Goal: Transaction & Acquisition: Purchase product/service

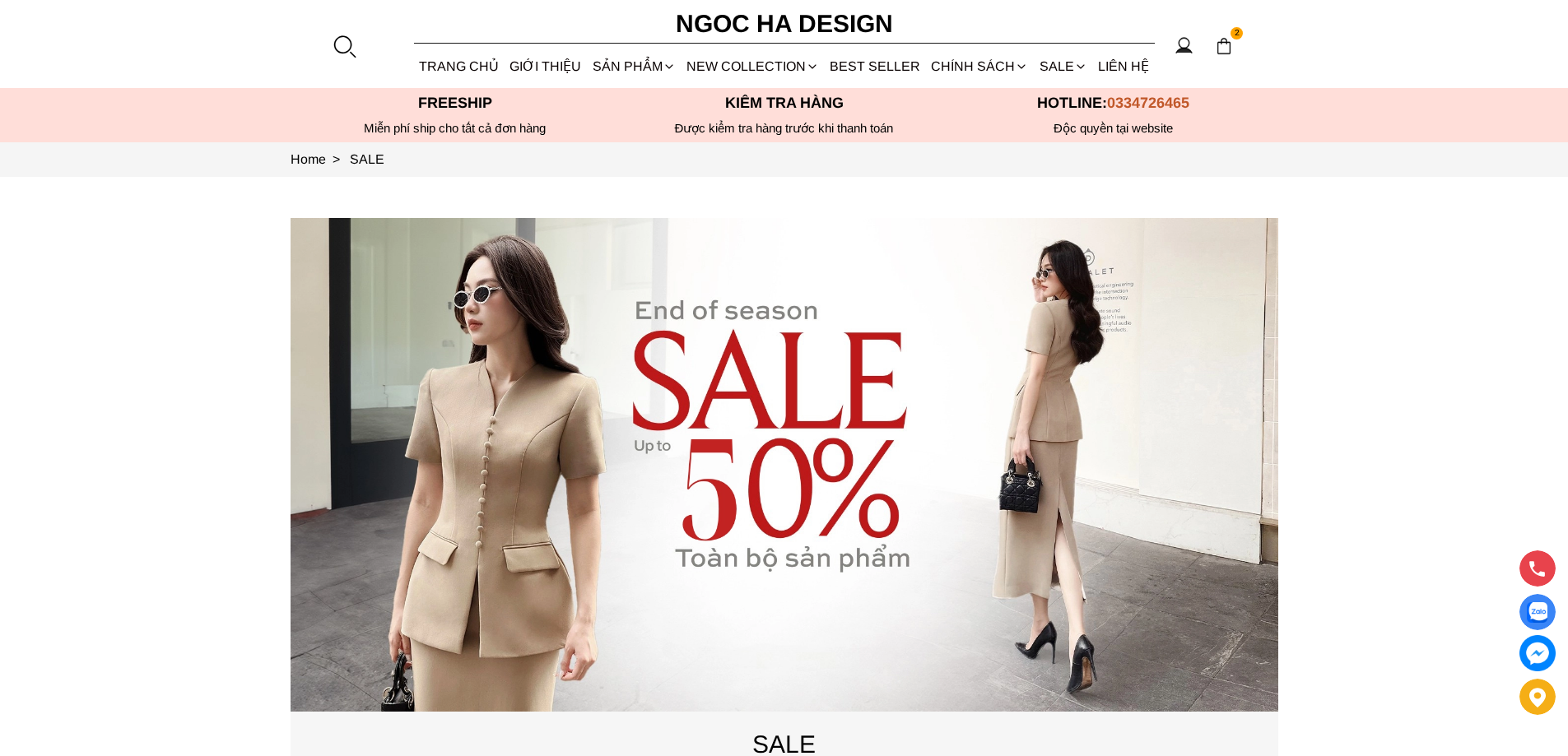
click at [330, 42] on section "2 Trang chủ Giới thiệu Sản phẩm Áo Áo thun Áo sơ mi Áo Peplum Áo lụa Áo len Quầ…" at bounding box center [784, 43] width 1568 height 88
click at [339, 42] on div at bounding box center [344, 46] width 25 height 25
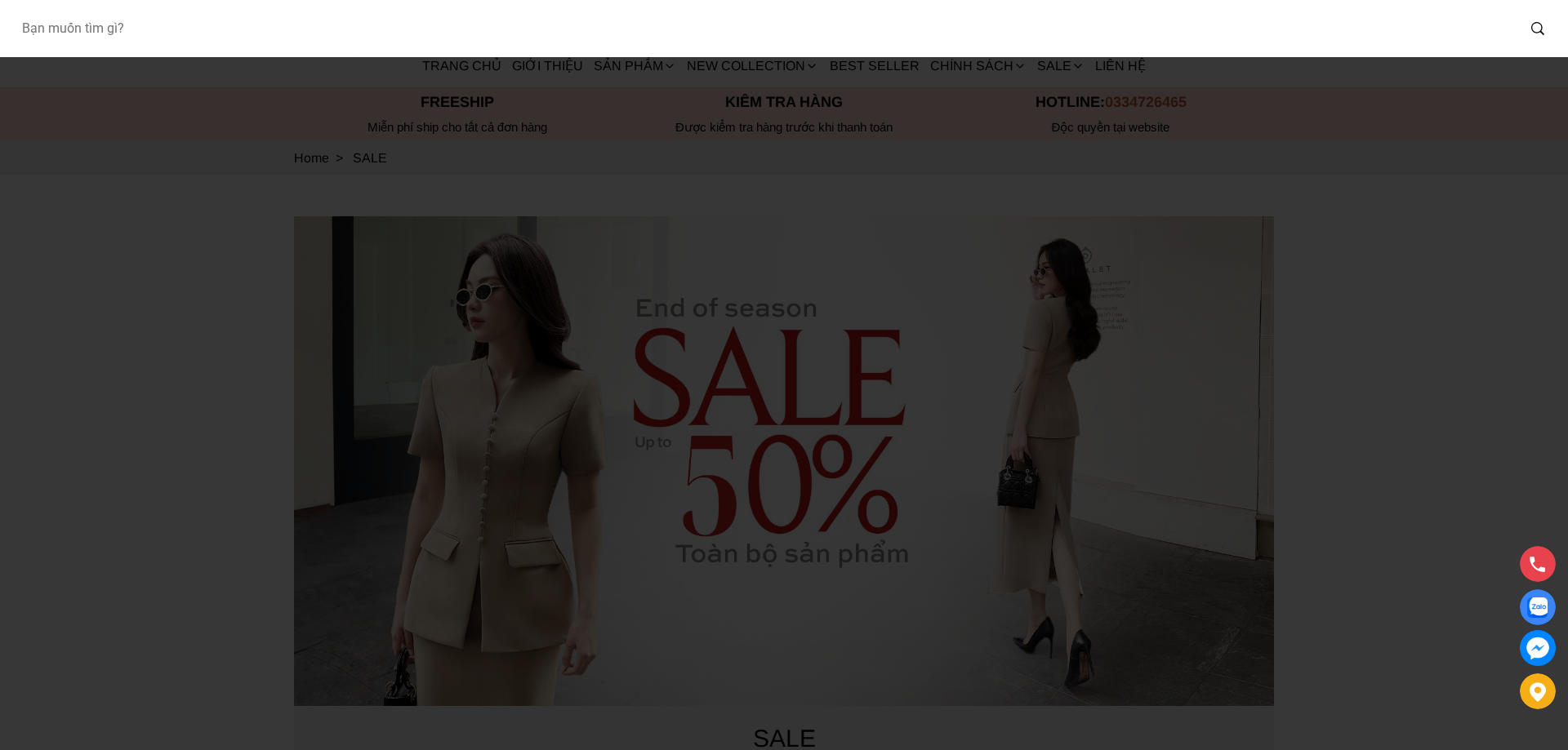
click at [254, 17] on input "Input search Bạn muốn tìm gì?" at bounding box center [762, 28] width 1508 height 37
paste input "BJ143"
type input "BJ143"
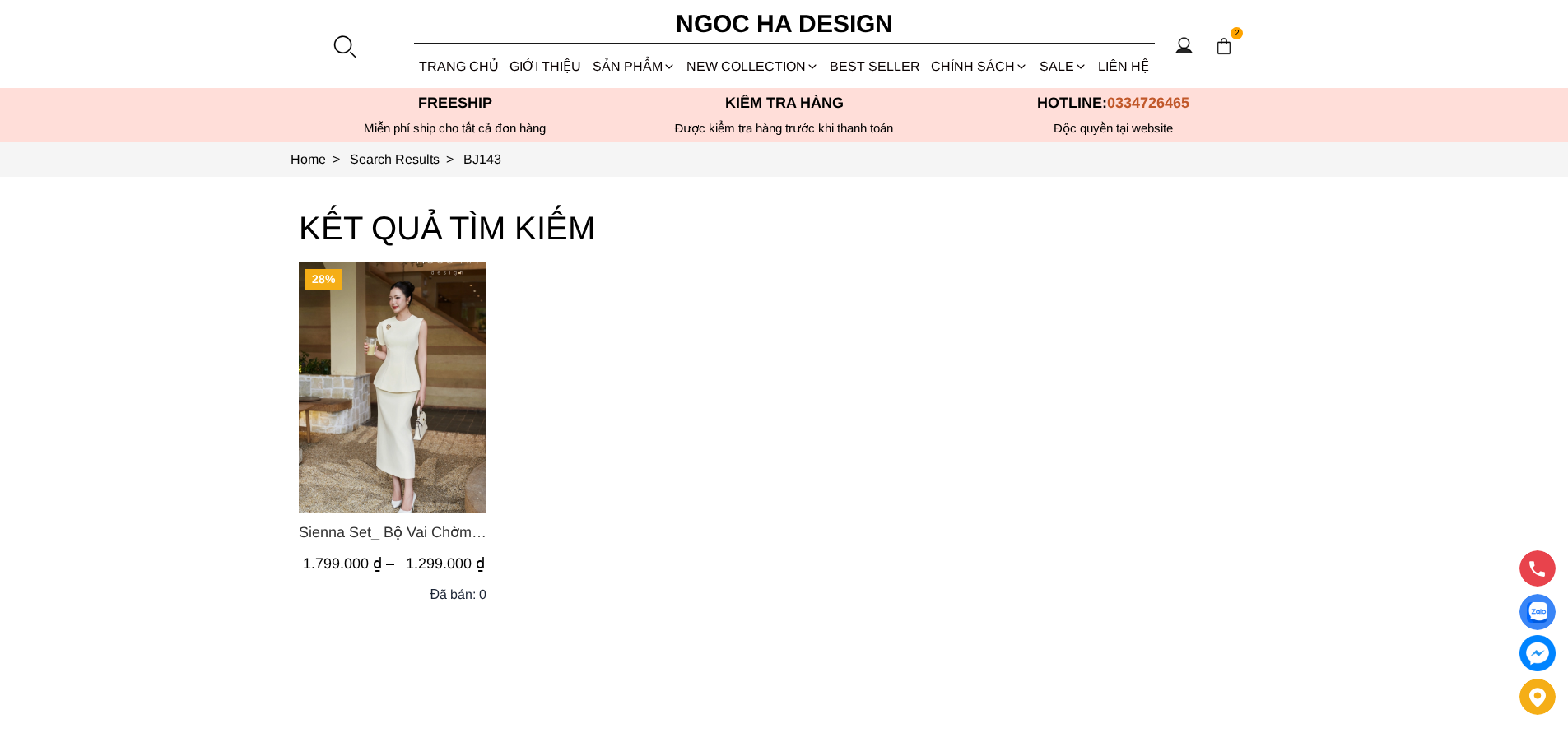
click at [443, 384] on img "Product image - Sienna Set_ Bộ Vai Chờm Bất Đối Xứng Mix Chân Váy Bút Chì BJ143" at bounding box center [392, 387] width 187 height 250
click at [878, 70] on link "BEST SELLER" at bounding box center [875, 66] width 101 height 43
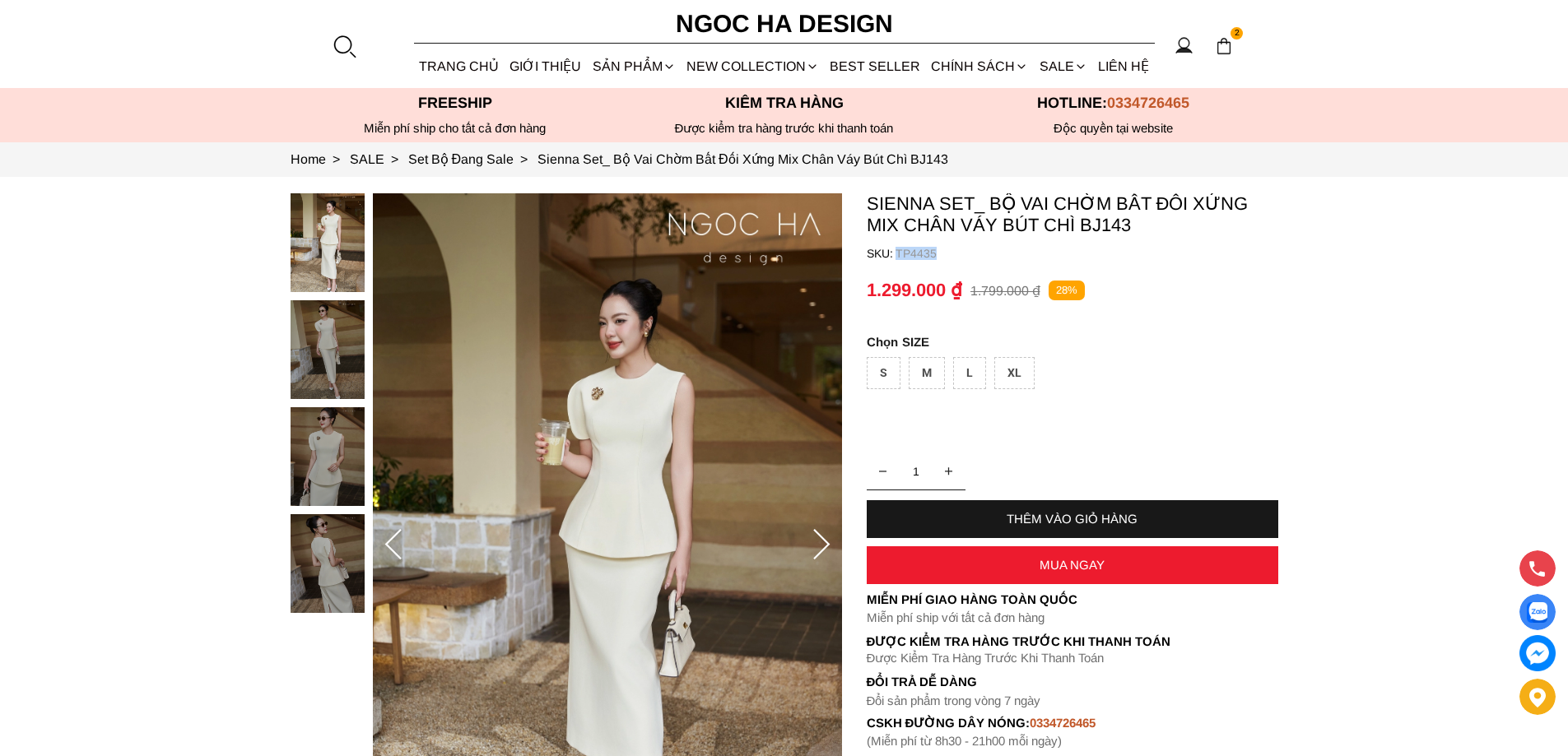
copy p "TP4435"
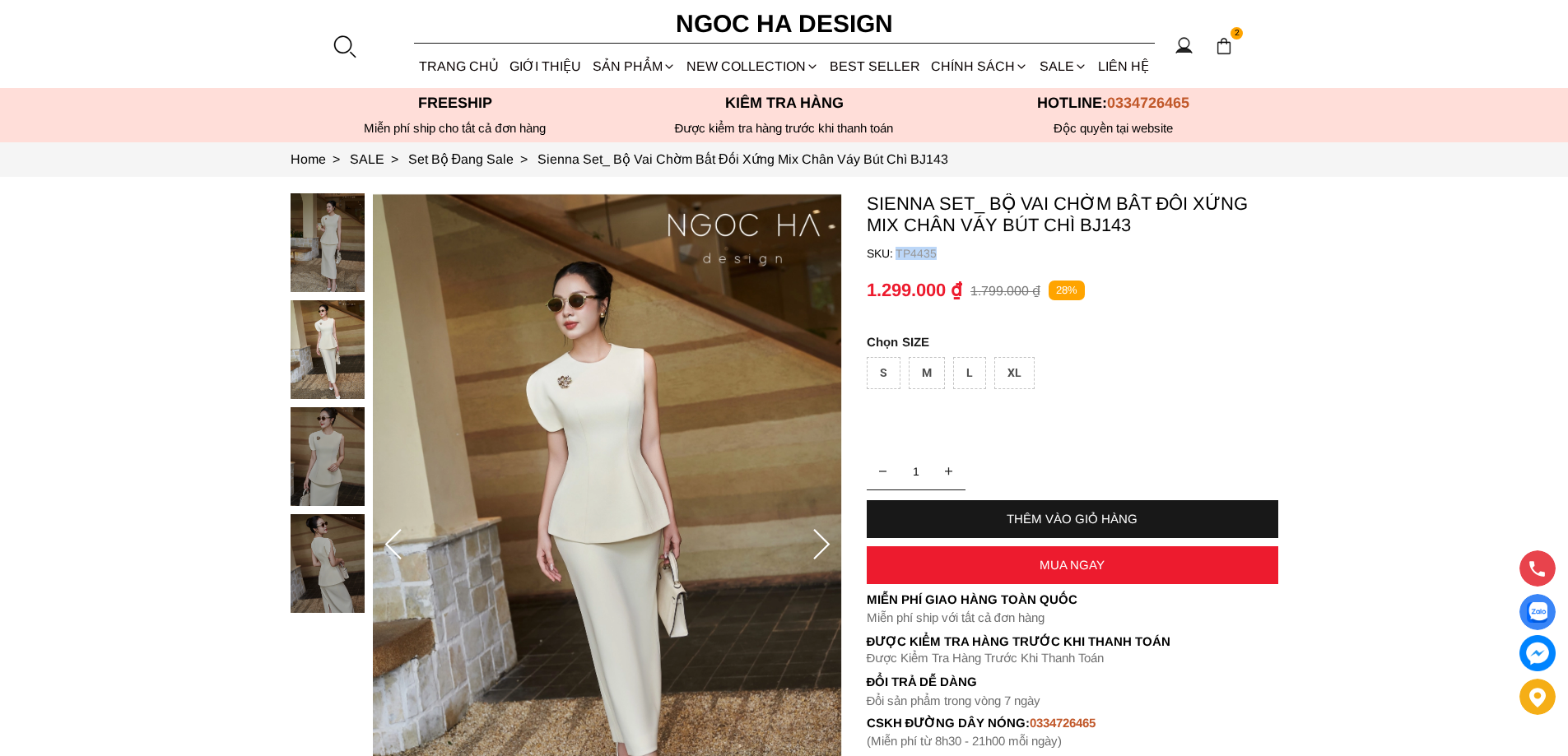
drag, startPoint x: 971, startPoint y: 258, endPoint x: 896, endPoint y: 258, distance: 75.0
click at [896, 258] on p "TP4435" at bounding box center [1087, 254] width 383 height 14
copy p "TP4435"
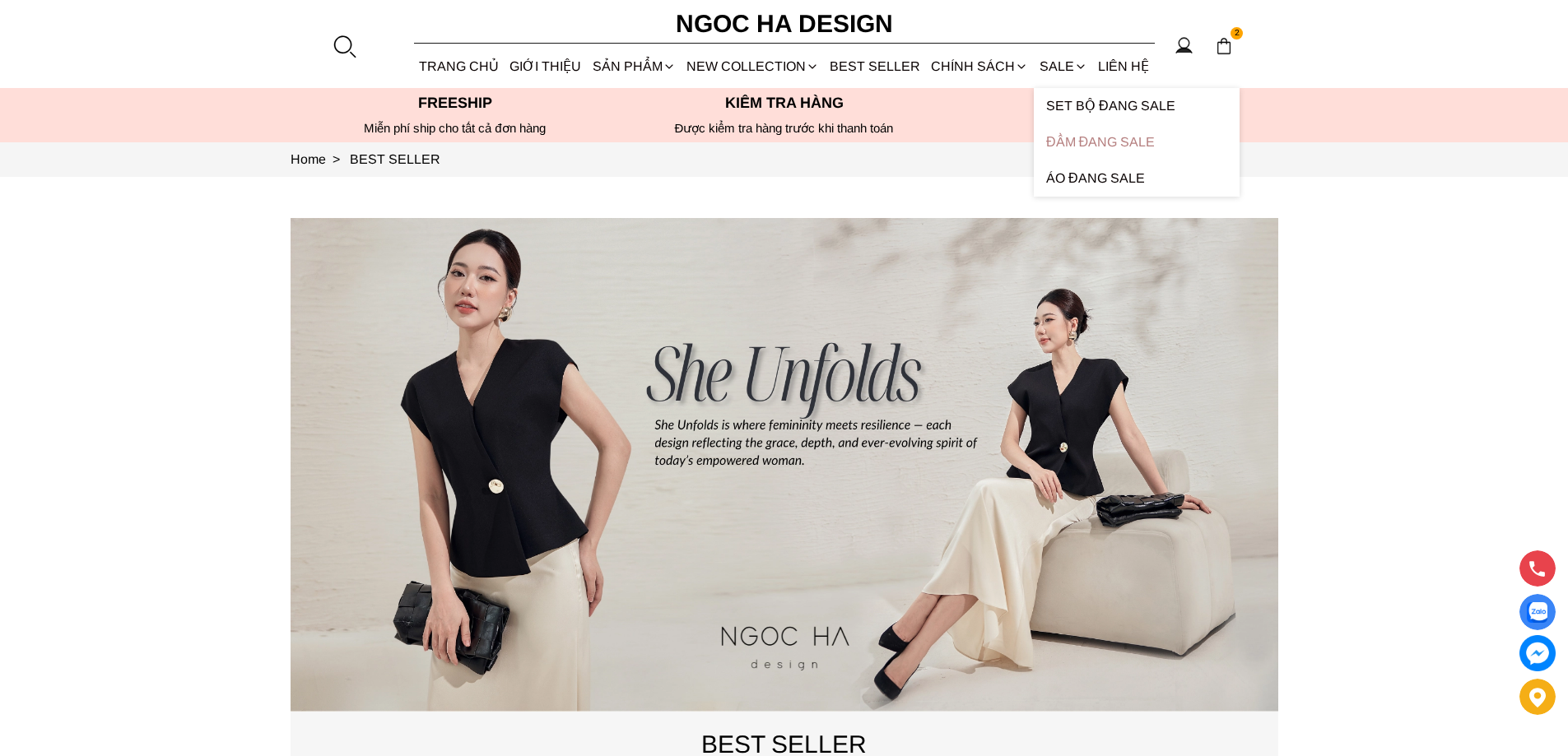
click at [1088, 137] on link "Đầm Đang Sale" at bounding box center [1136, 142] width 206 height 36
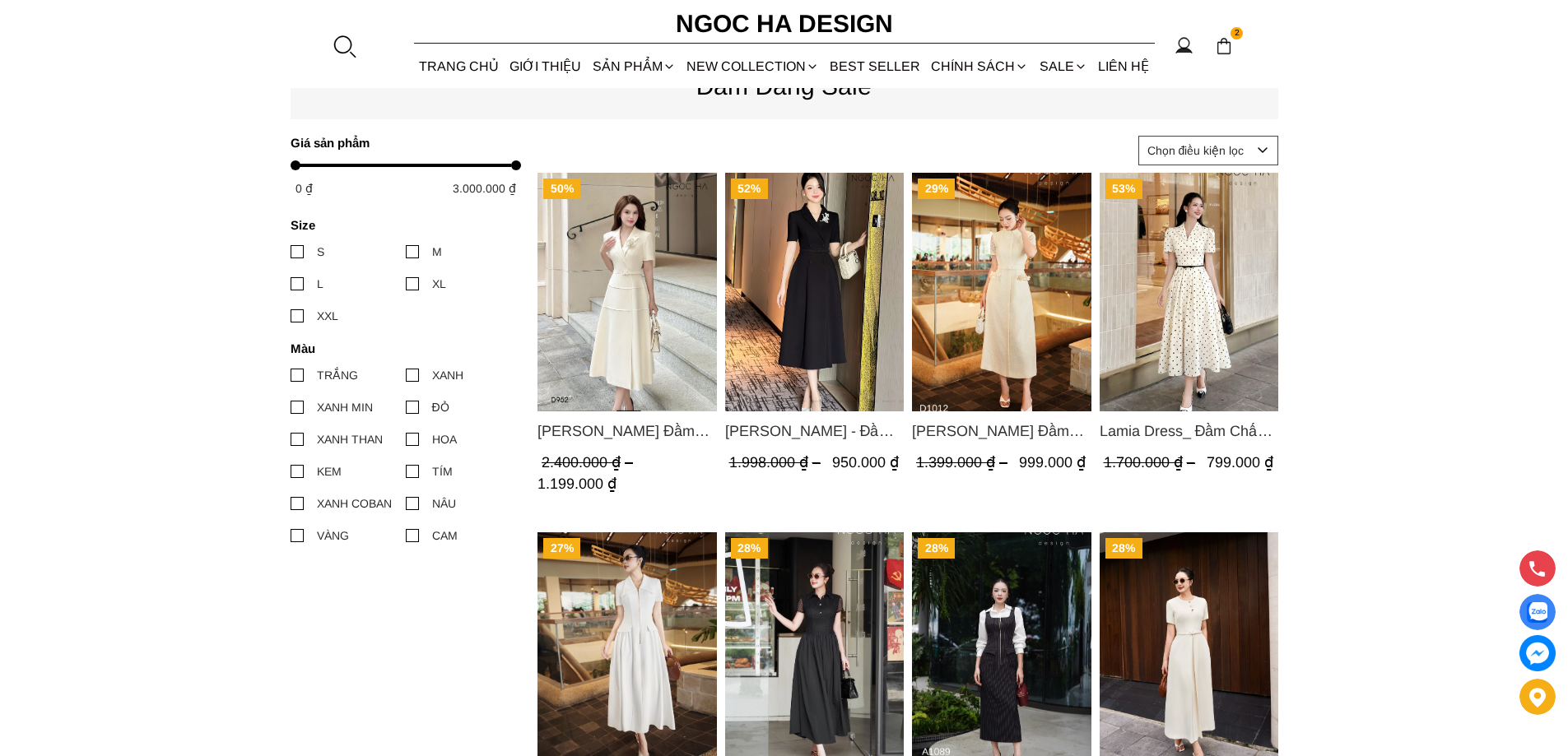
scroll to position [247, 0]
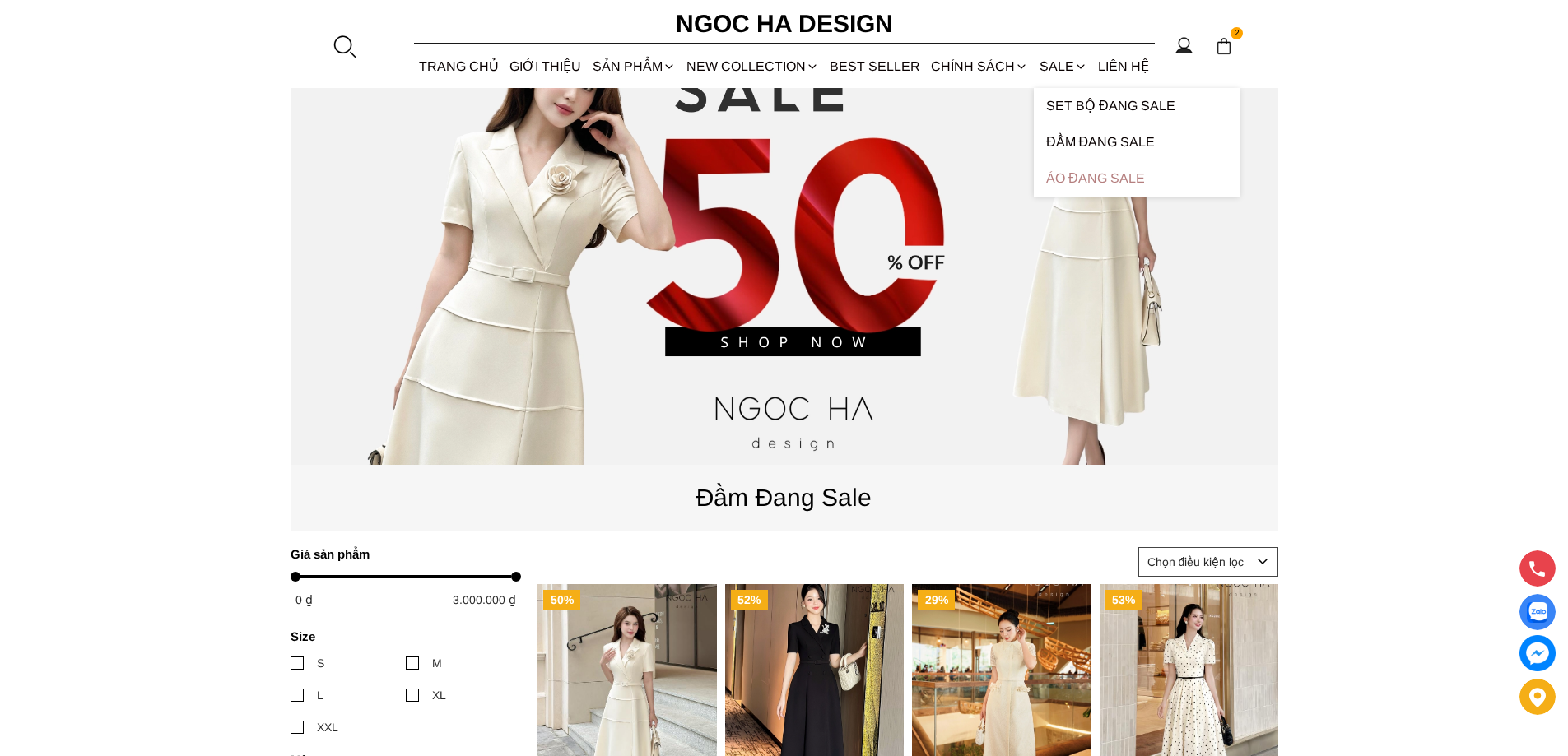
click at [1116, 172] on link "Áo Đang Sale" at bounding box center [1136, 178] width 206 height 36
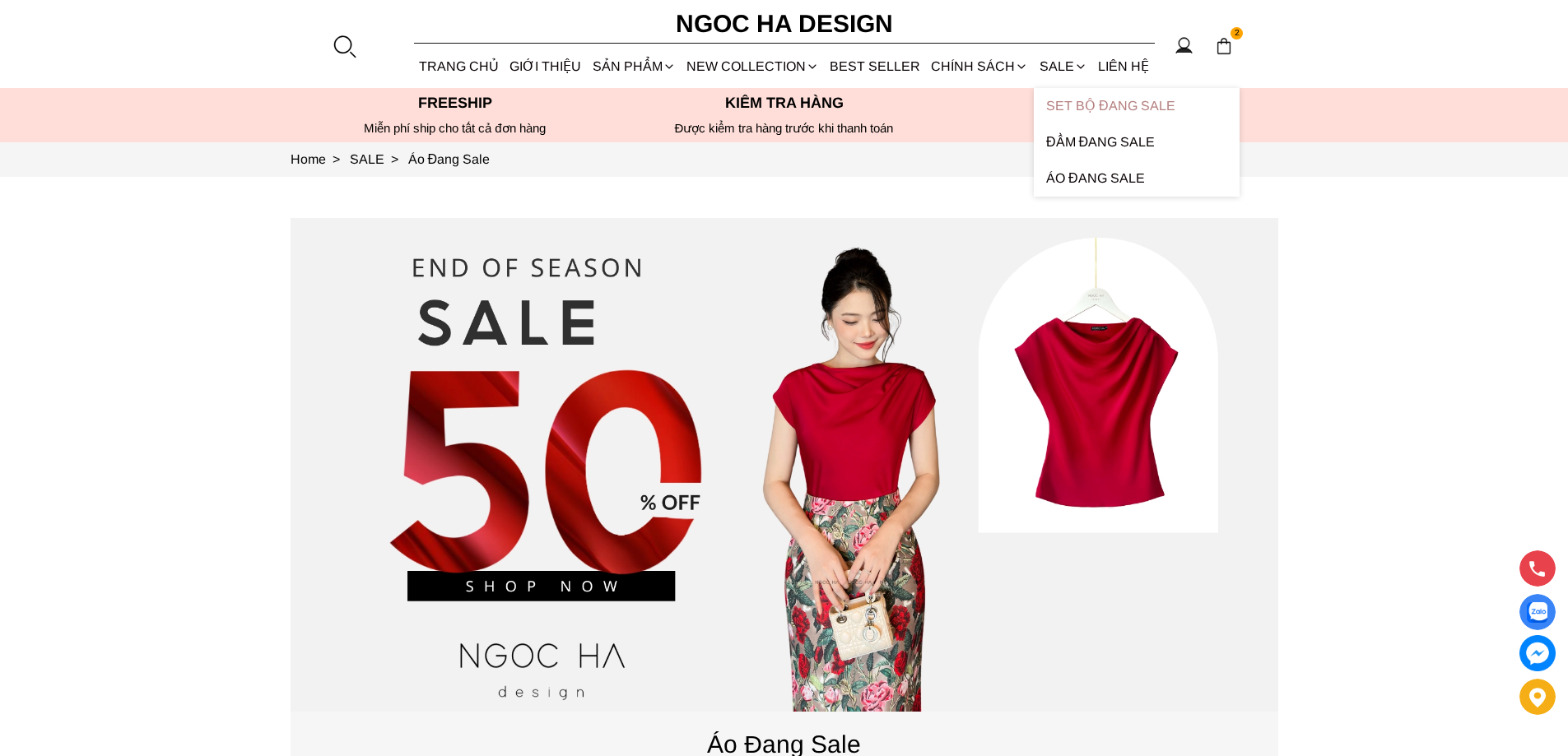
click at [1076, 103] on link "Set Bộ Đang Sale" at bounding box center [1136, 105] width 206 height 36
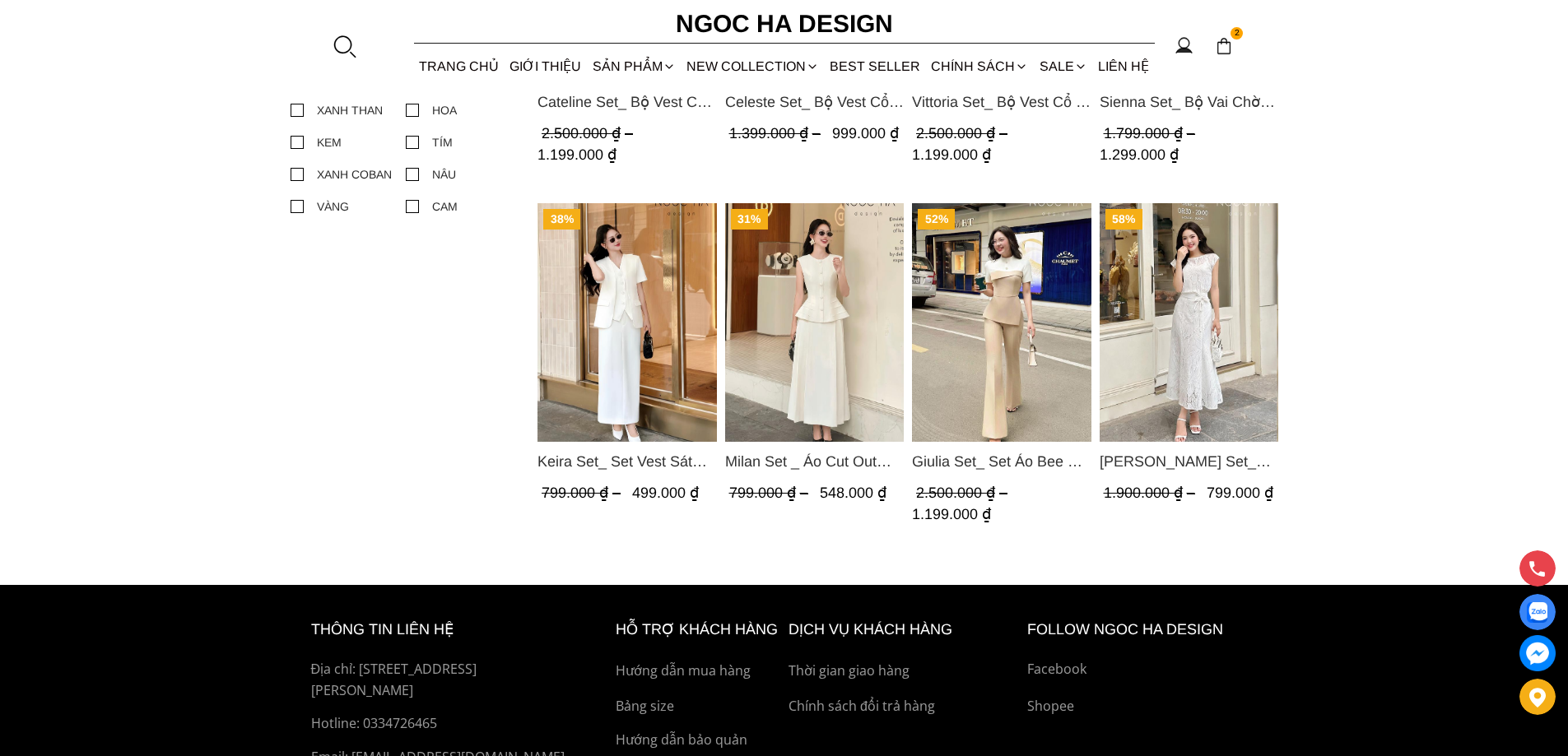
scroll to position [493, 0]
